Goal: Information Seeking & Learning: Understand process/instructions

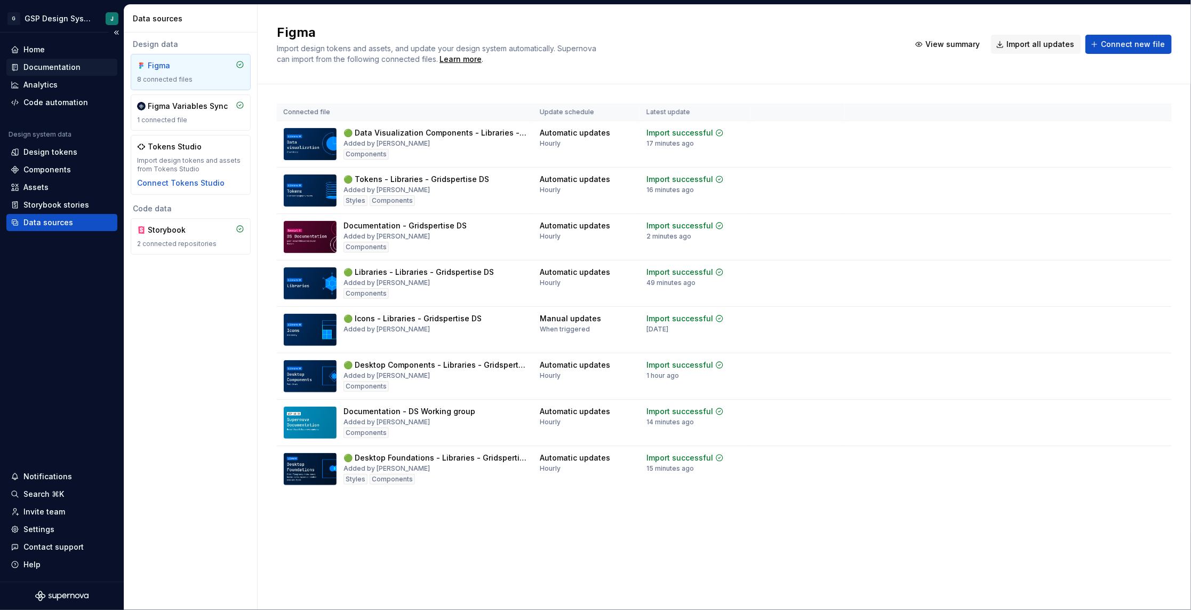
click at [59, 66] on div "Documentation" at bounding box center [51, 67] width 57 height 11
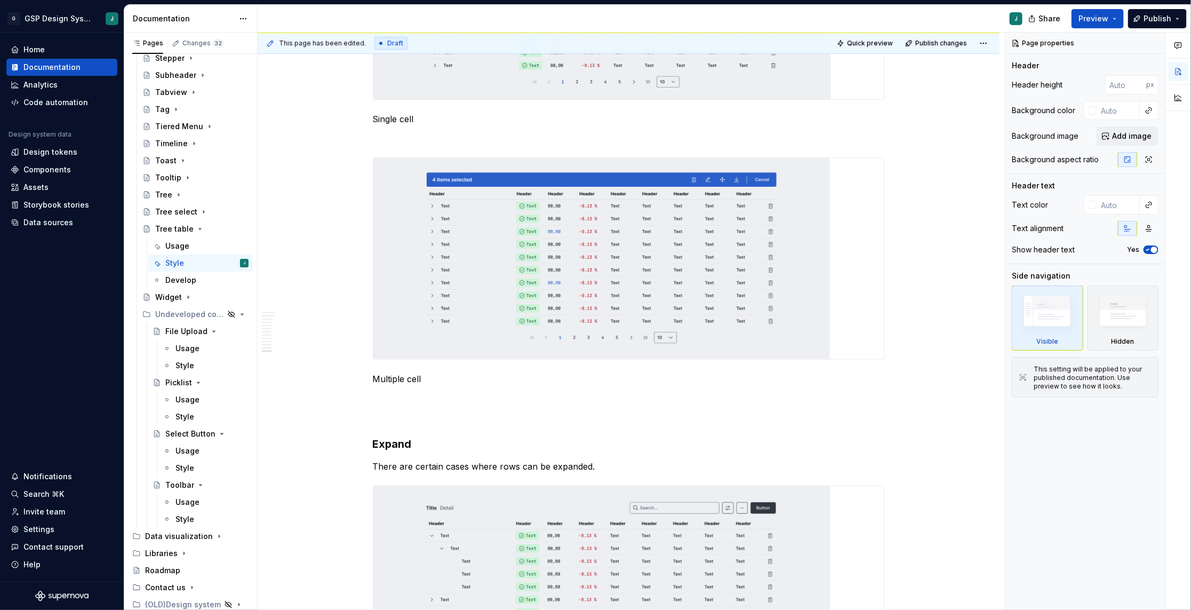
scroll to position [4994, 0]
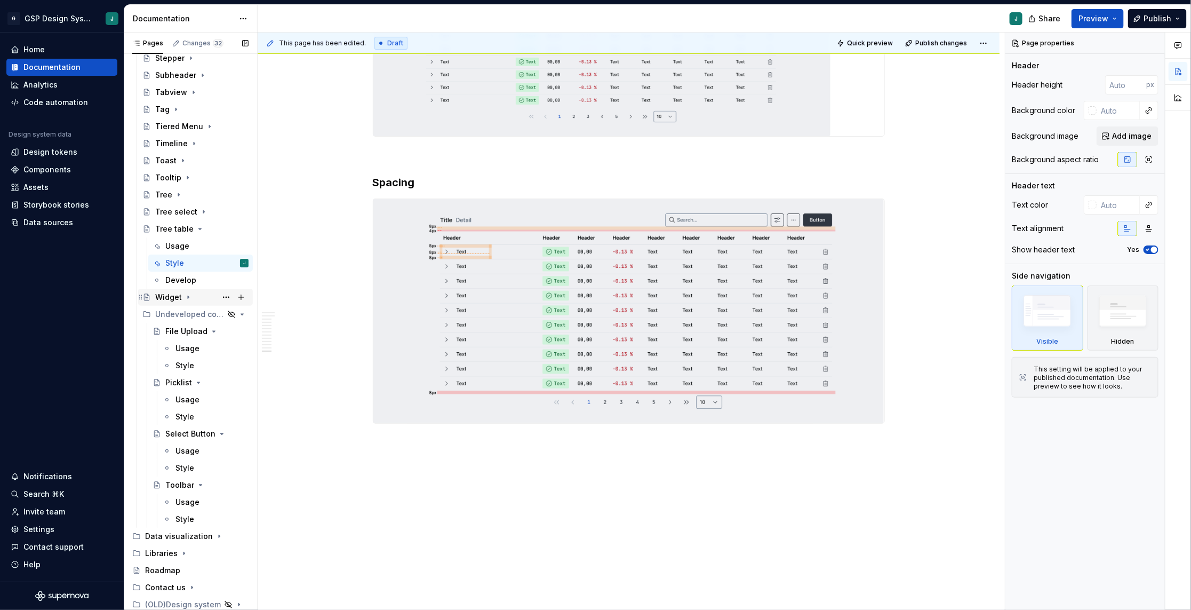
click at [184, 300] on icon "Page tree" at bounding box center [188, 297] width 9 height 9
click at [186, 315] on div "Usage" at bounding box center [177, 314] width 24 height 11
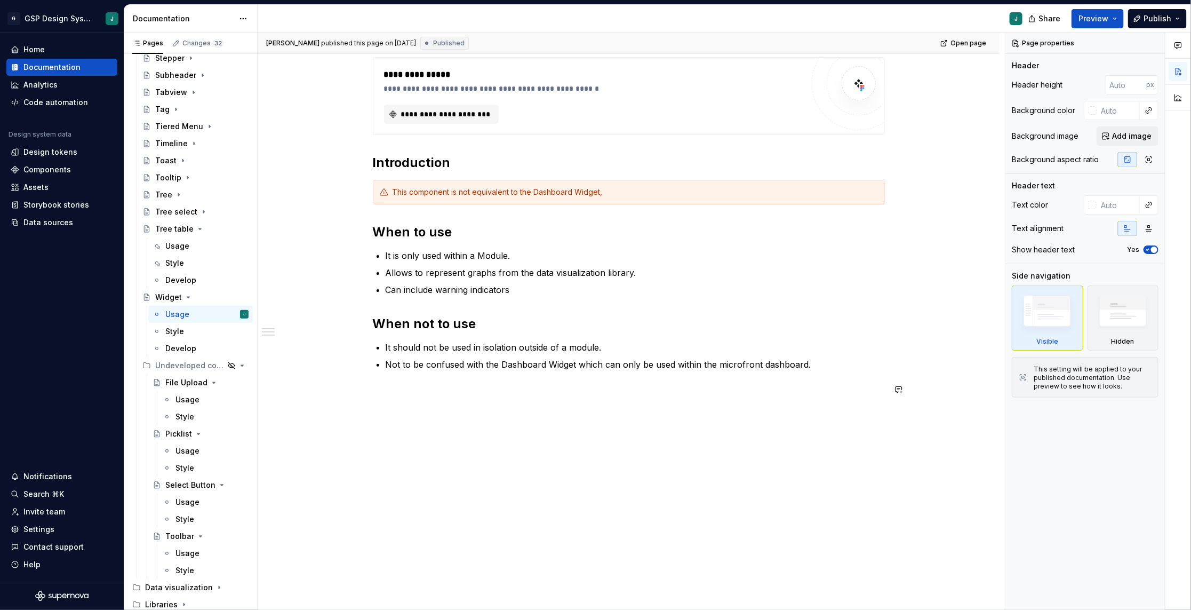
scroll to position [129, 0]
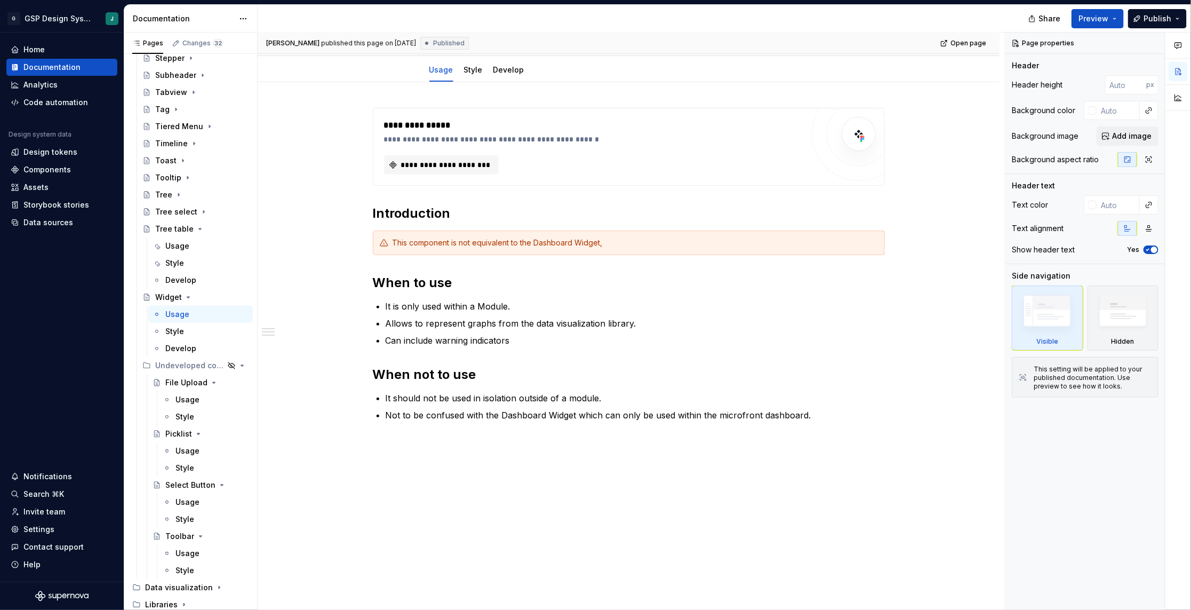
type textarea "*"
